Goal: Information Seeking & Learning: Learn about a topic

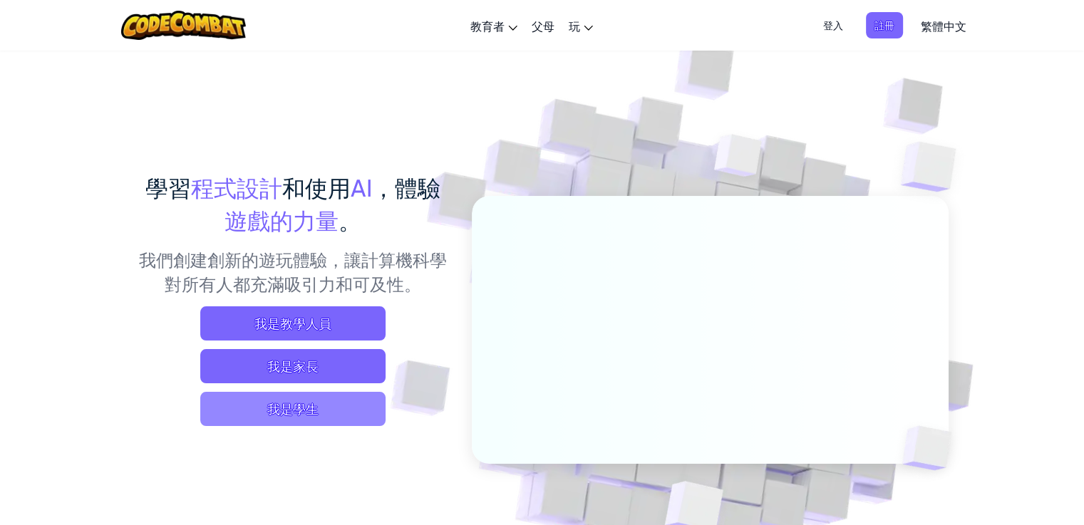
click at [348, 407] on span "我是學生" at bounding box center [292, 409] width 185 height 34
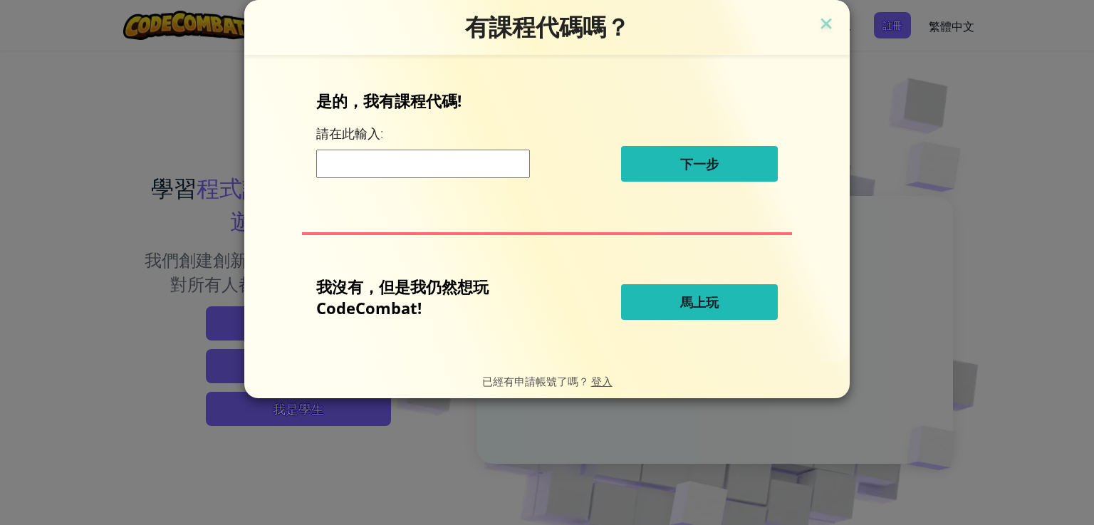
click at [623, 297] on button "馬上玩" at bounding box center [699, 302] width 157 height 36
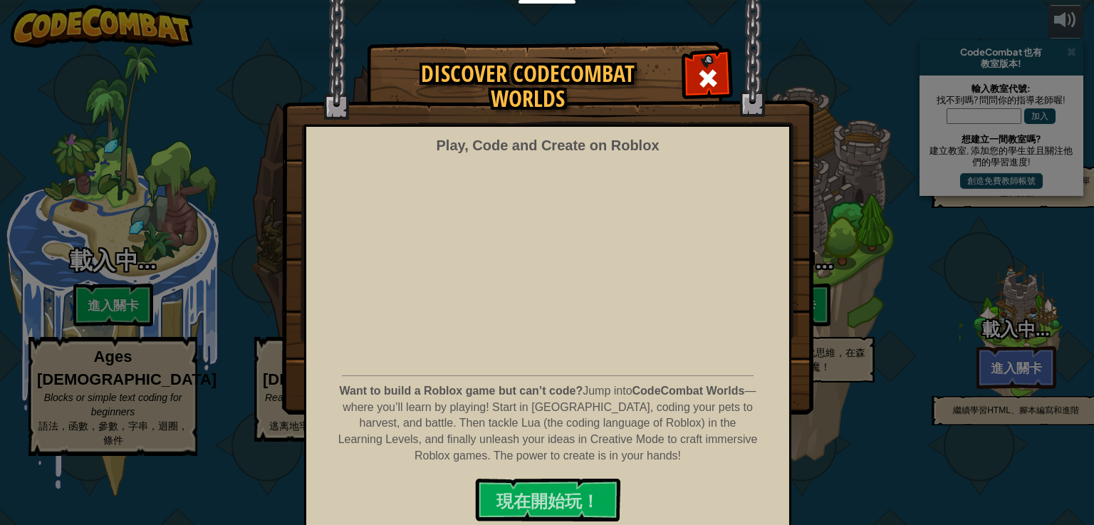
select select "zh-HANT"
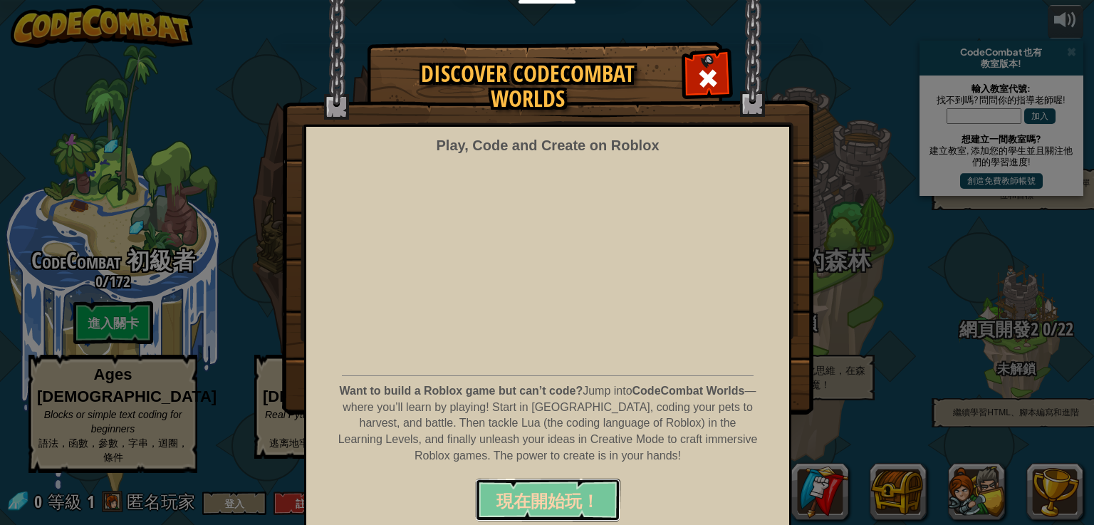
click at [580, 486] on button "現在開始玩！" at bounding box center [547, 500] width 145 height 43
